Goal: Task Accomplishment & Management: Complete application form

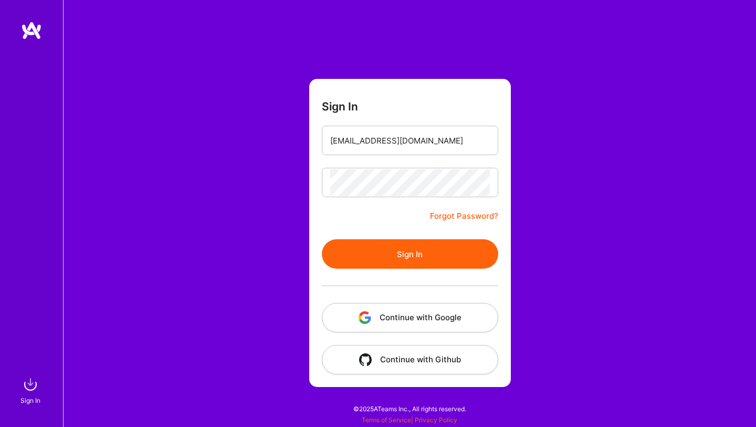
click at [322, 239] on button "Sign In" at bounding box center [410, 253] width 177 height 29
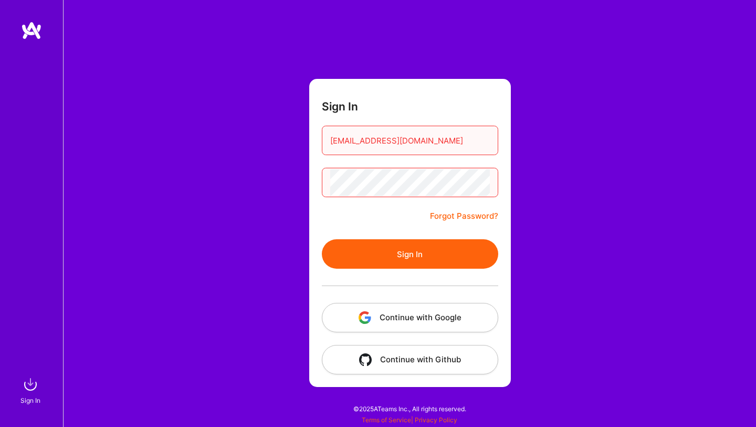
click at [322, 239] on button "Sign In" at bounding box center [410, 253] width 177 height 29
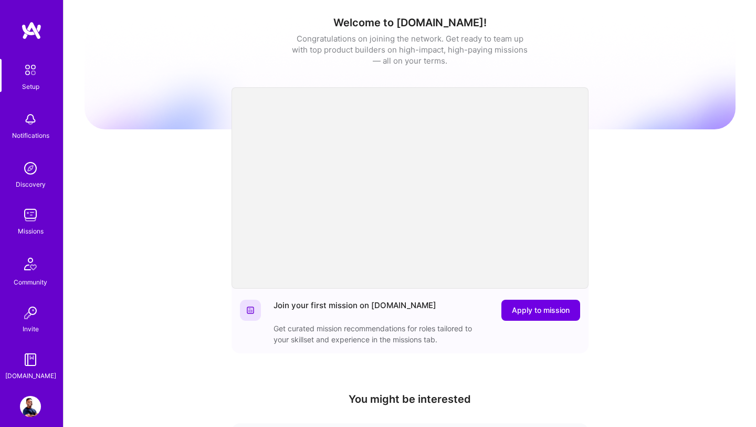
click at [33, 121] on img at bounding box center [30, 119] width 21 height 21
click at [646, 172] on div "Setup Notifications Discovery Missions Community Invite A.Guide Profile Close S…" at bounding box center [378, 343] width 756 height 686
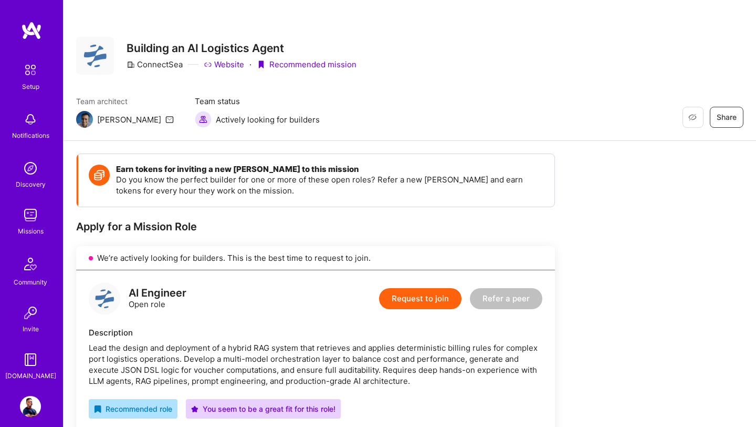
click at [28, 220] on img at bounding box center [30, 214] width 21 height 21
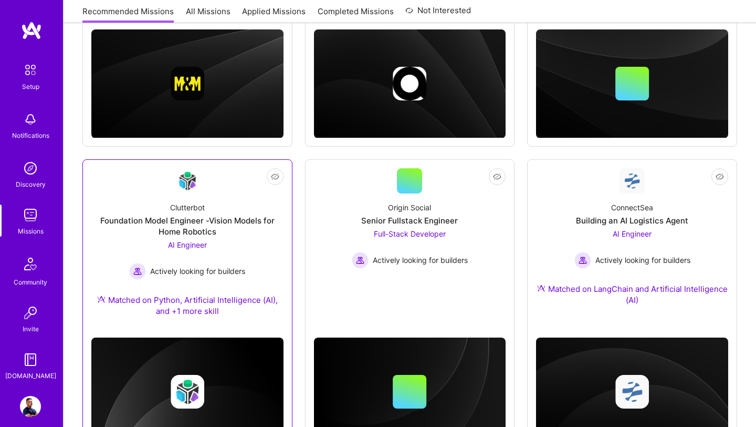
scroll to position [318, 0]
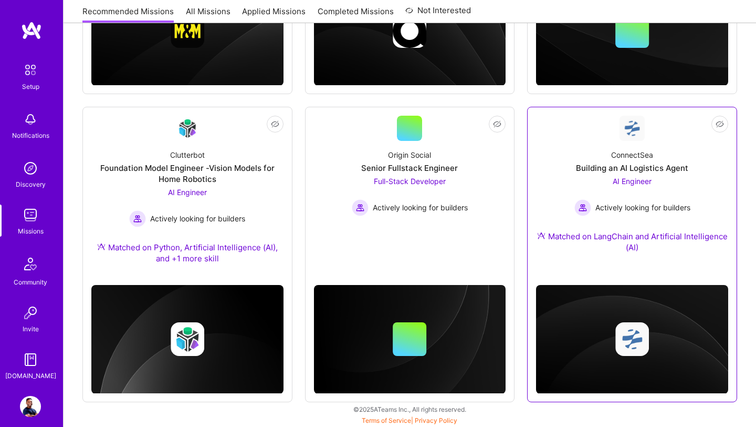
click at [639, 185] on div "AI Engineer Actively looking for builders" at bounding box center [633, 195] width 116 height 40
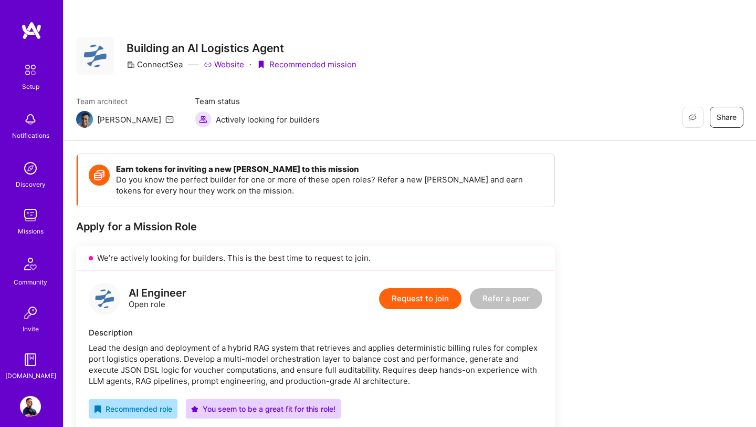
click at [413, 298] on button "Request to join" at bounding box center [420, 298] width 82 height 21
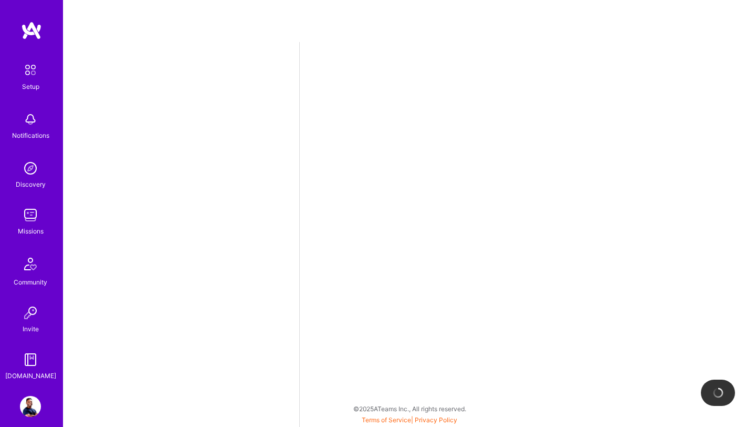
select select "US"
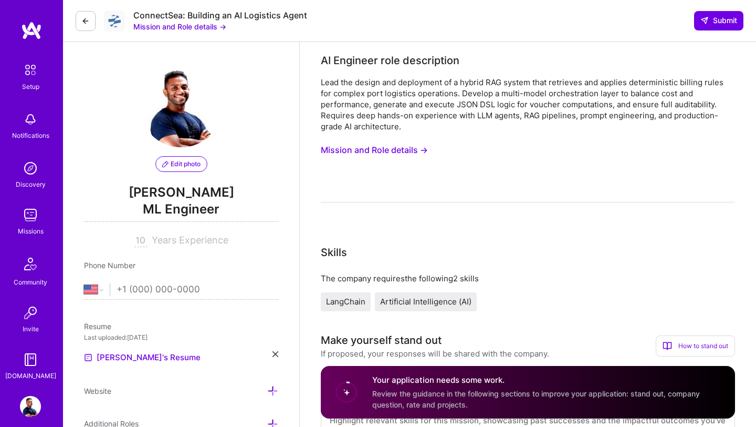
click at [84, 18] on icon at bounding box center [85, 21] width 8 height 8
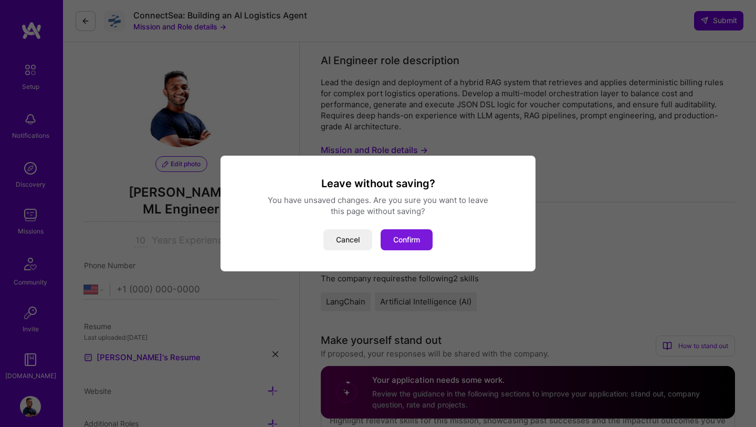
click at [411, 241] on button "Confirm" at bounding box center [407, 239] width 52 height 21
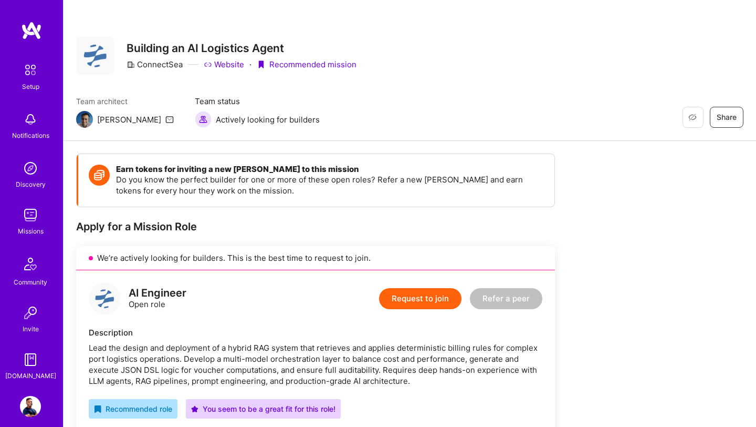
click at [30, 222] on img at bounding box center [30, 214] width 21 height 21
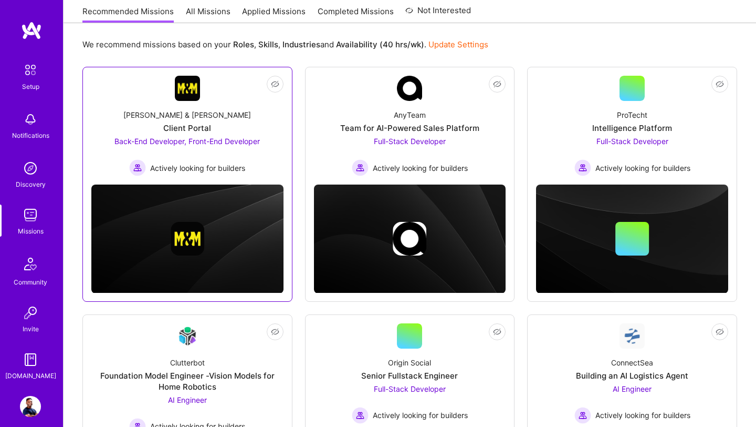
scroll to position [318, 0]
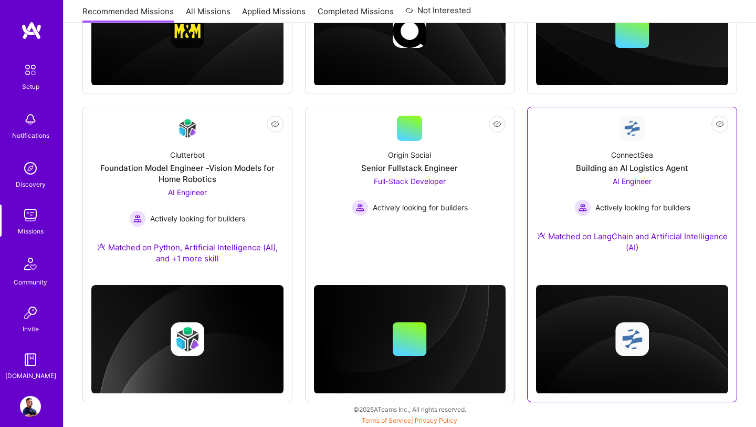
click at [615, 256] on div "ConnectSea Building an AI Logistics Agent AI Engineer Actively looking for buil…" at bounding box center [632, 203] width 192 height 125
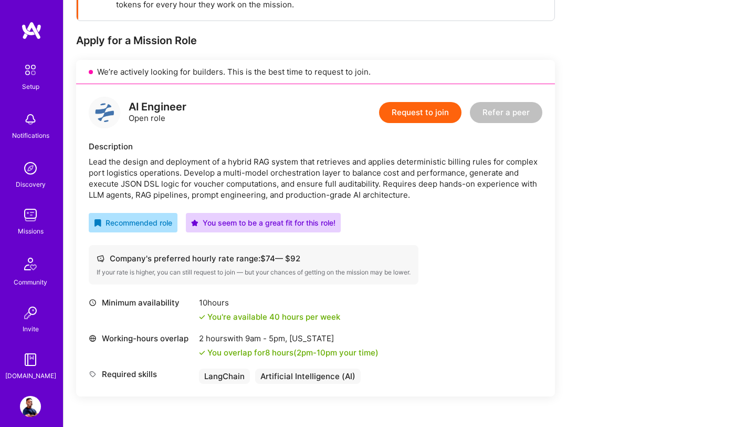
scroll to position [188, 0]
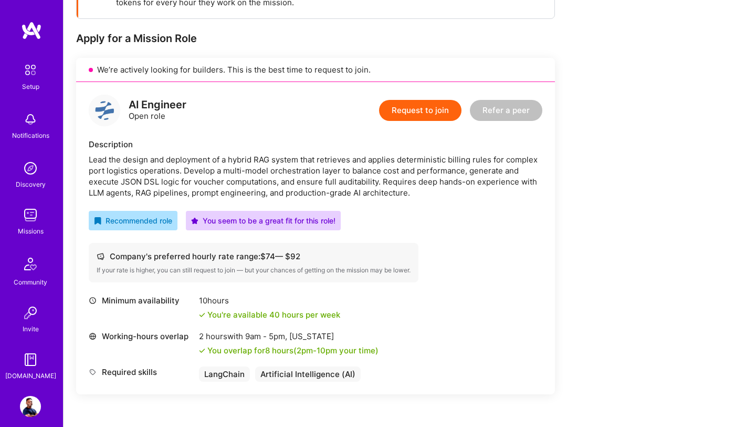
click at [324, 354] on span "2pm - 10pm" at bounding box center [317, 350] width 40 height 10
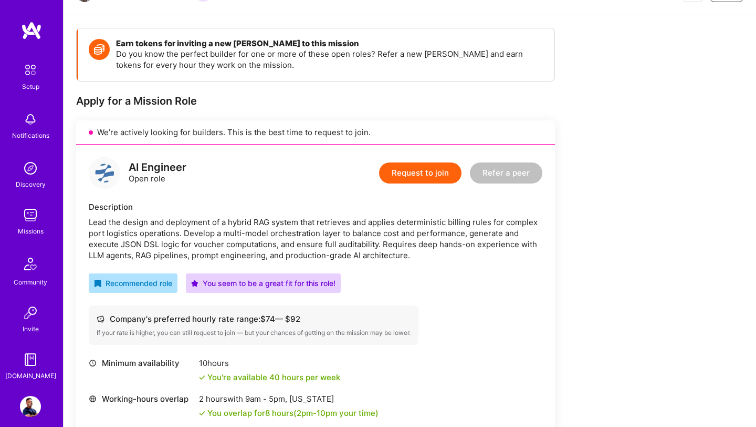
scroll to position [0, 0]
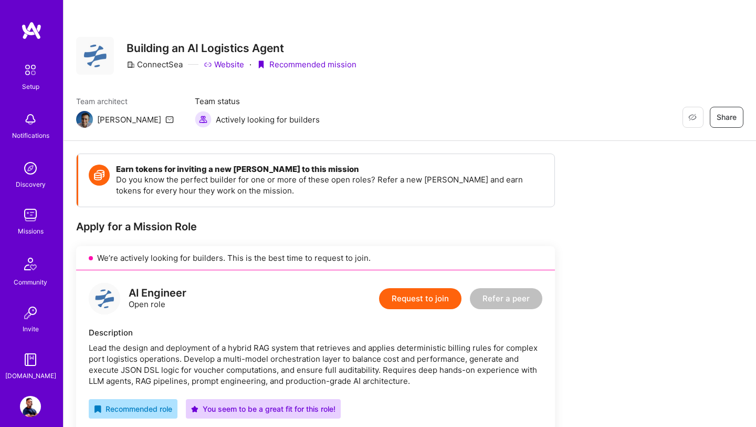
click at [33, 223] on img at bounding box center [30, 214] width 21 height 21
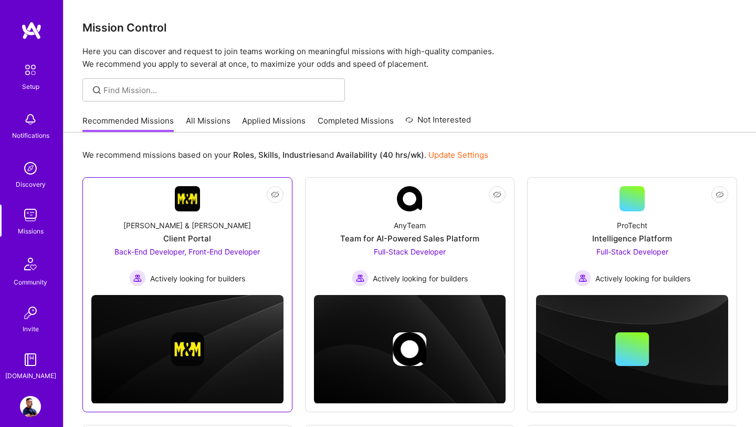
click at [240, 230] on div "[PERSON_NAME] & [PERSON_NAME] Client Portal Back-End Developer, Front-End Devel…" at bounding box center [187, 248] width 192 height 75
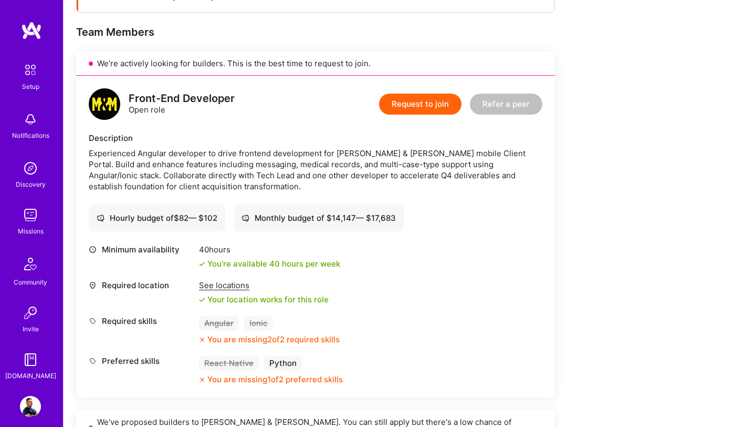
scroll to position [191, 0]
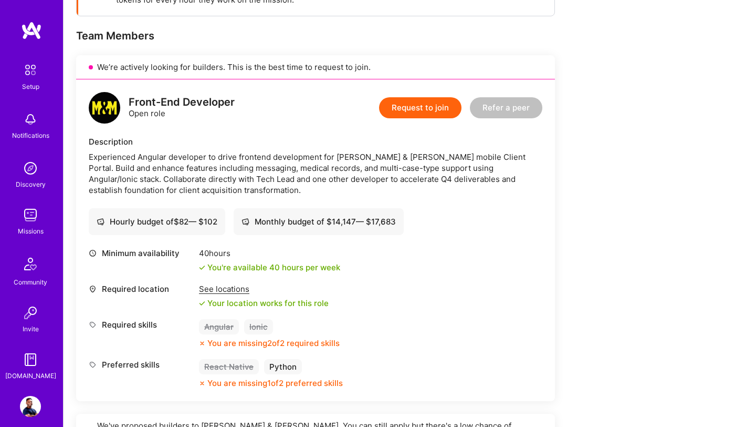
click at [29, 215] on img at bounding box center [30, 214] width 21 height 21
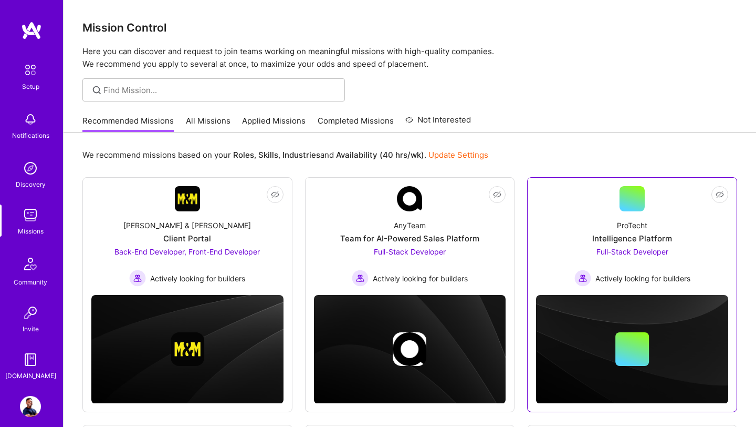
click at [606, 253] on span "Full-Stack Developer" at bounding box center [633, 251] width 72 height 9
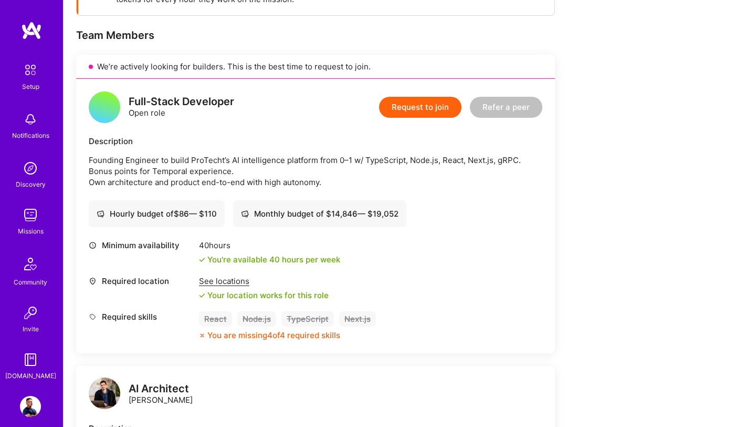
scroll to position [208, 0]
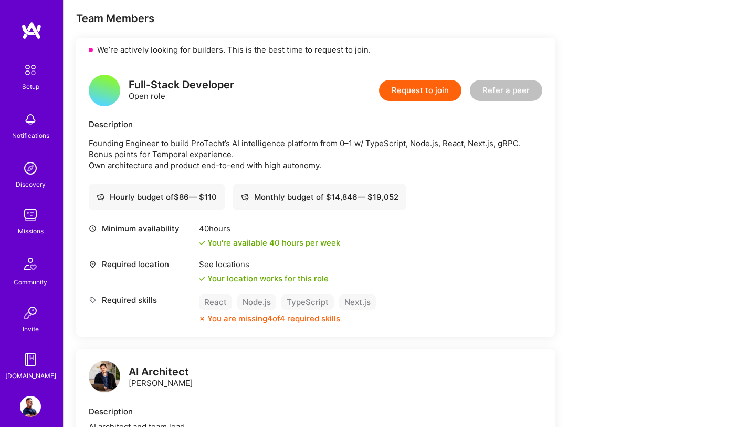
click at [27, 219] on img at bounding box center [30, 214] width 21 height 21
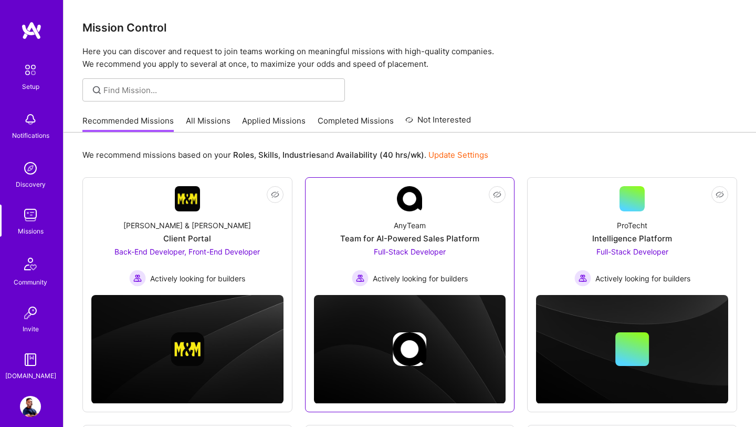
click at [354, 250] on div "Full-Stack Developer Actively looking for builders" at bounding box center [410, 266] width 116 height 40
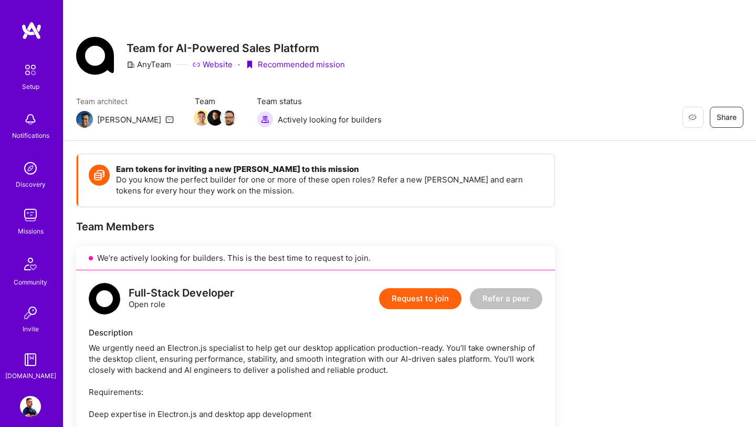
click at [25, 218] on img at bounding box center [30, 214] width 21 height 21
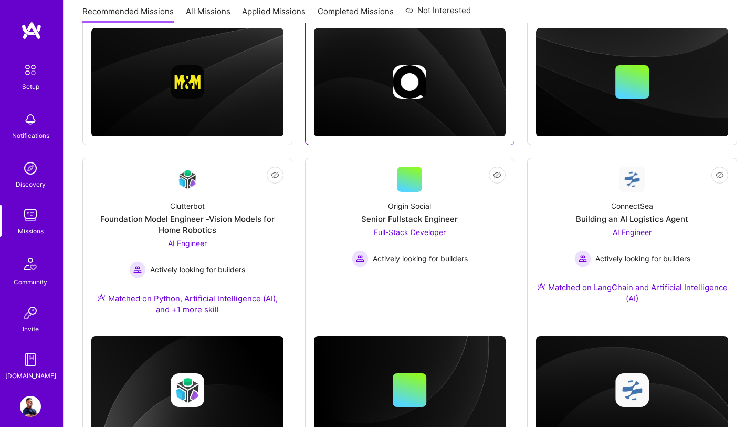
scroll to position [318, 0]
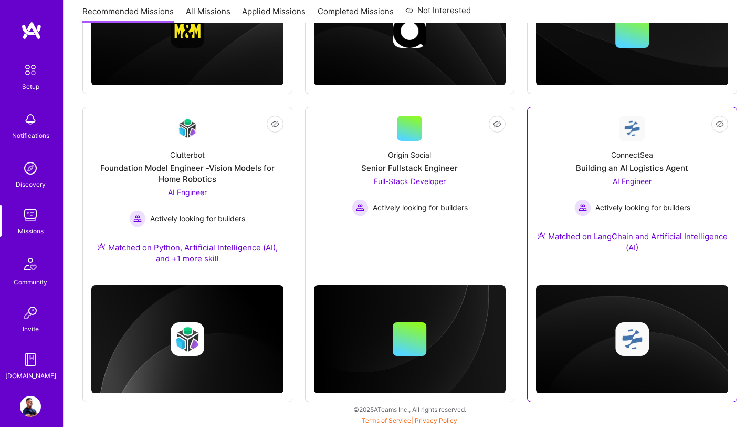
click at [647, 245] on div "Matched on LangChain and Artificial Intelligence (AI)" at bounding box center [632, 242] width 192 height 22
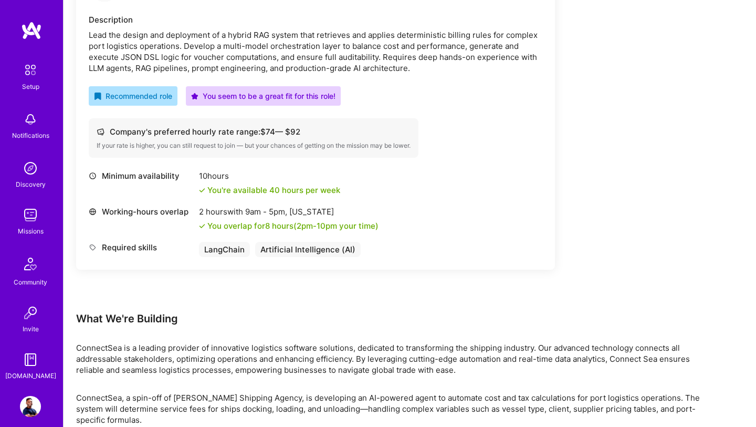
scroll to position [312, 0]
click at [89, 350] on div "ConnectSea is a leading provider of innovative logistics software solutions, de…" at bounding box center [391, 359] width 630 height 33
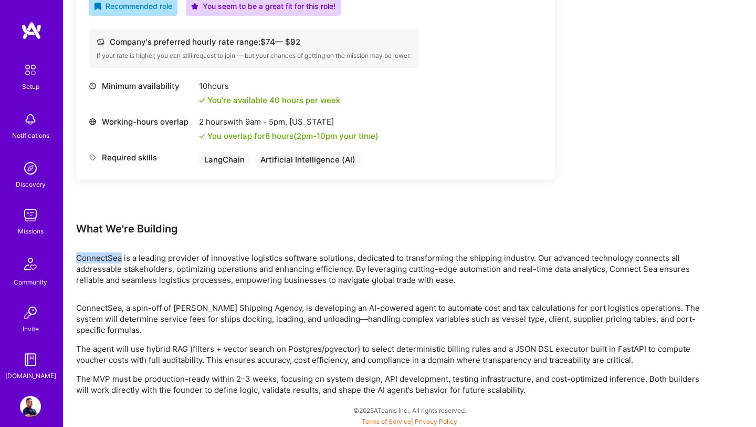
scroll to position [404, 0]
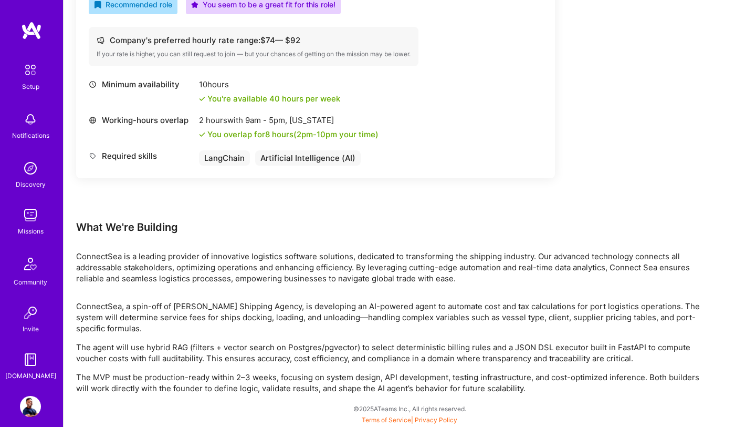
click at [326, 336] on div "ConnectSea, a spin-off of [PERSON_NAME] Shipping Agency, is developing an AI-po…" at bounding box center [391, 346] width 630 height 93
